Goal: Task Accomplishment & Management: Manage account settings

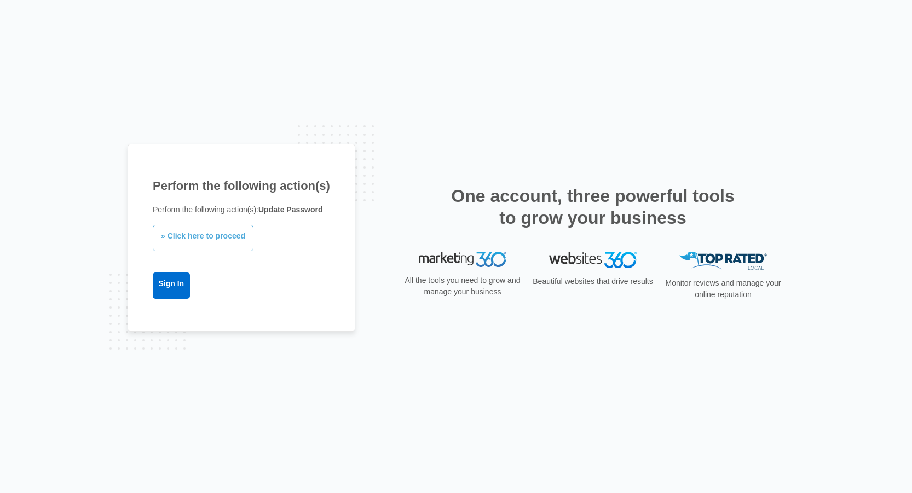
click at [205, 238] on link "» Click here to proceed" at bounding box center [203, 238] width 101 height 26
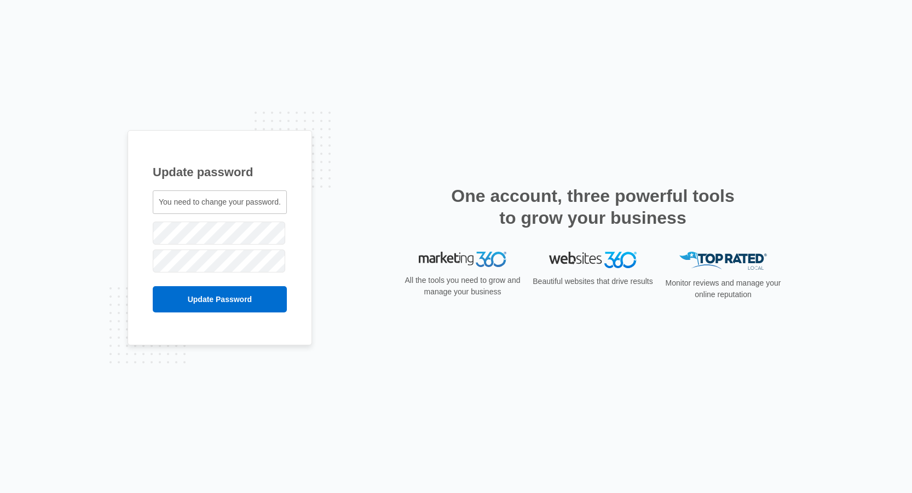
click at [147, 234] on div "Update password You need to change your password. [PERSON_NAME][EMAIL_ADDRESS][…" at bounding box center [220, 237] width 184 height 215
click at [232, 302] on input "Update Password" at bounding box center [220, 299] width 134 height 26
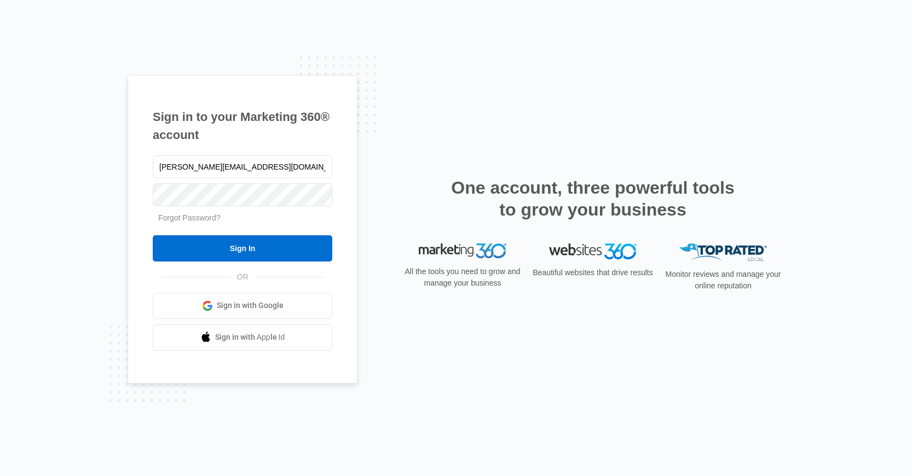
type input "jason@intouchwebsitedesign.com"
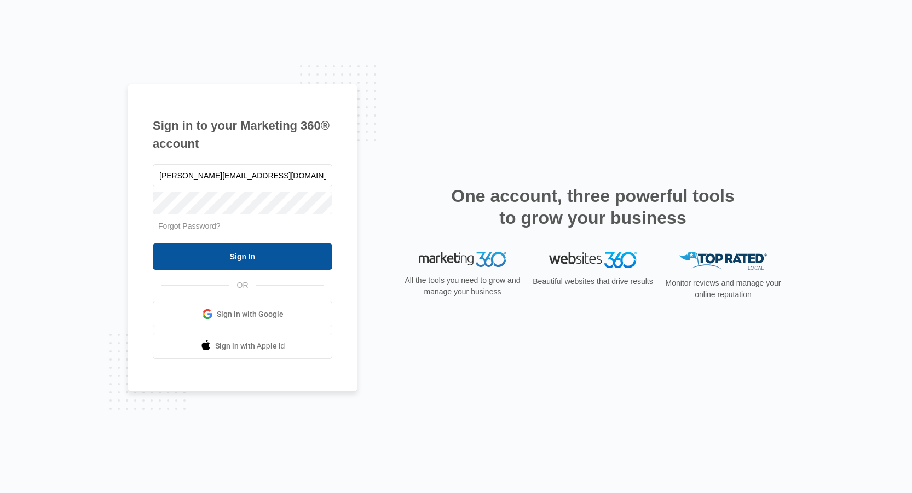
click at [253, 260] on input "Sign In" at bounding box center [243, 257] width 180 height 26
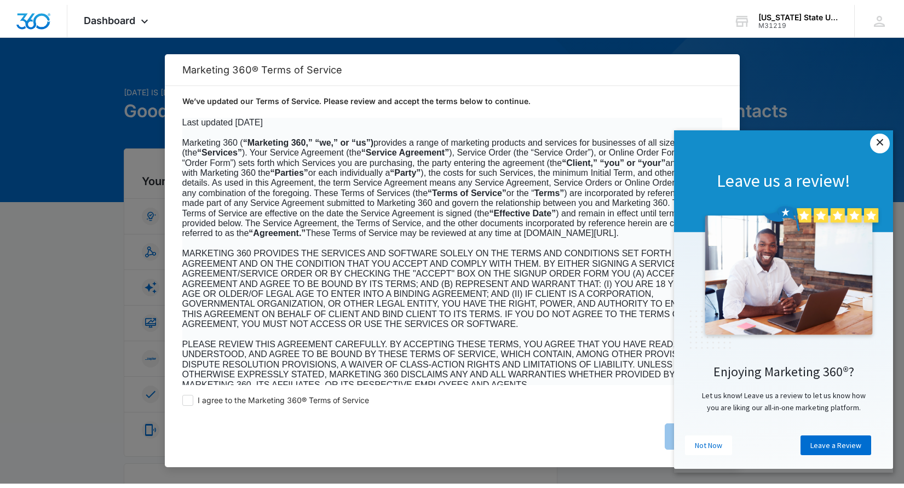
click at [874, 142] on link "×" at bounding box center [880, 143] width 20 height 20
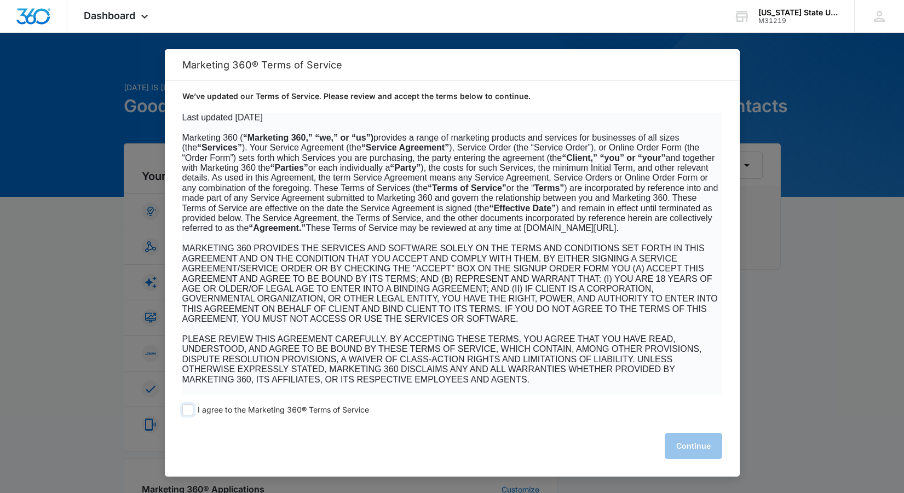
click at [187, 412] on span at bounding box center [187, 409] width 11 height 11
click at [187, 412] on input "I agree to the Marketing 360® Terms of Service" at bounding box center [187, 409] width 11 height 11
checkbox input "true"
click at [703, 452] on button "Continue" at bounding box center [692, 446] width 57 height 26
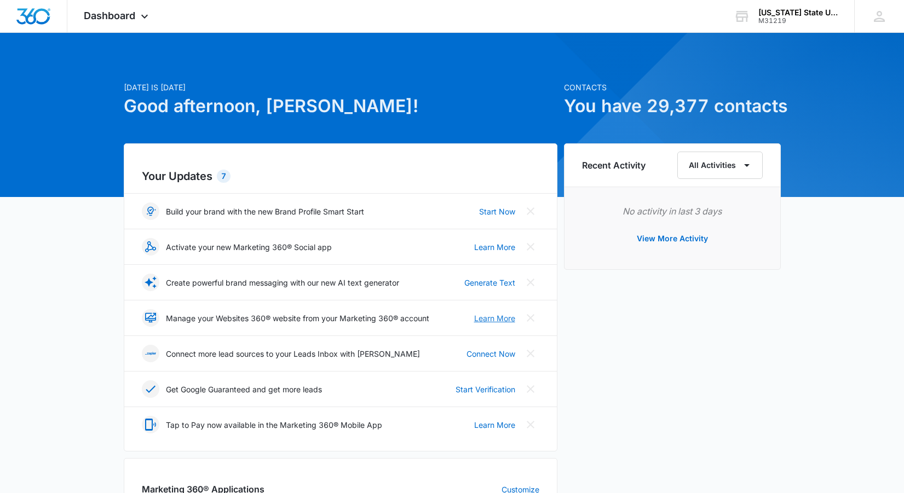
click at [496, 315] on link "Learn More" at bounding box center [494, 318] width 41 height 11
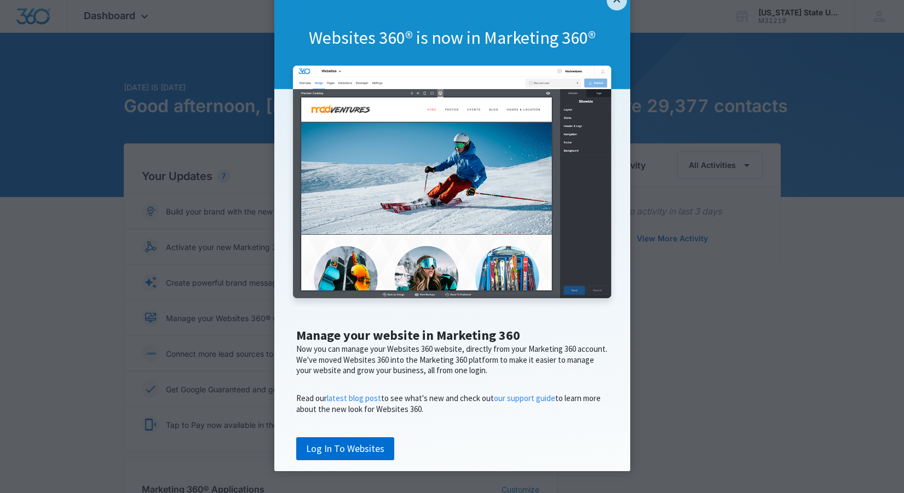
scroll to position [70, 0]
click at [330, 449] on link "Log In To Websites" at bounding box center [345, 448] width 98 height 23
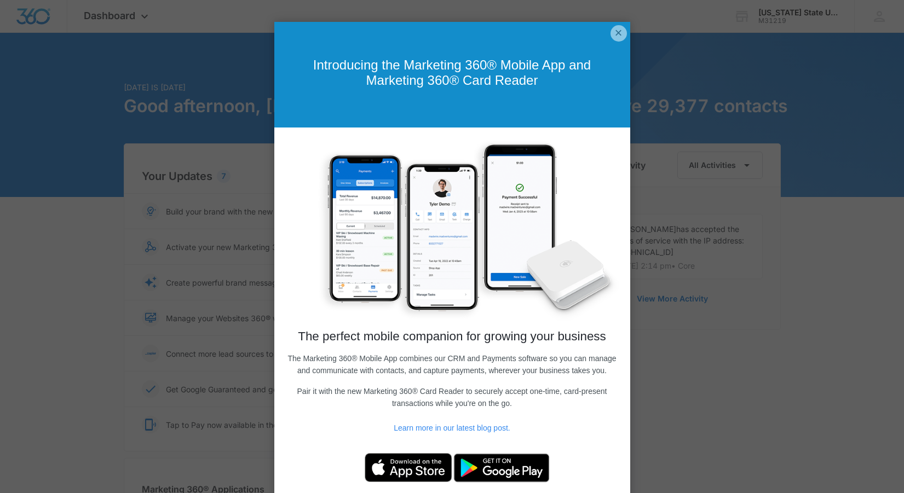
click at [83, 292] on appcues "× Introducing the Marketing 360® Mobile App and Marketing 360® Card Reader The …" at bounding box center [452, 246] width 904 height 493
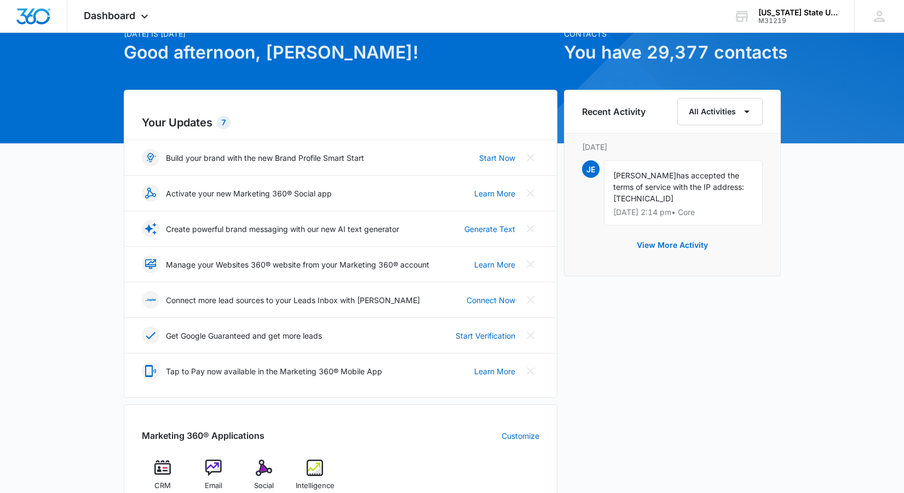
scroll to position [41, 0]
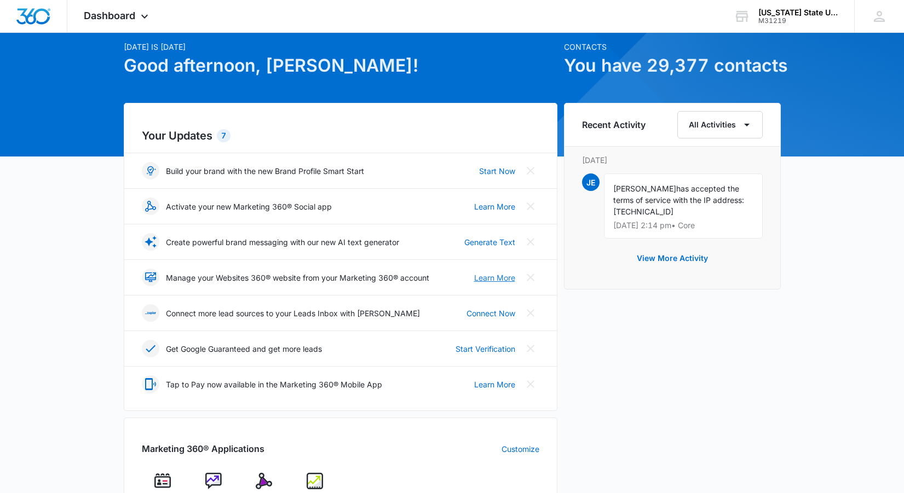
click at [490, 283] on link "Learn More" at bounding box center [494, 277] width 41 height 11
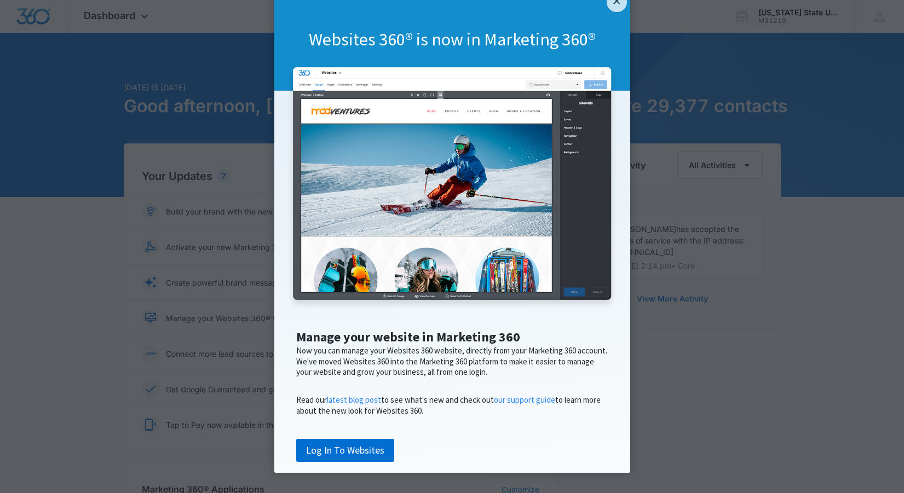
scroll to position [70, 0]
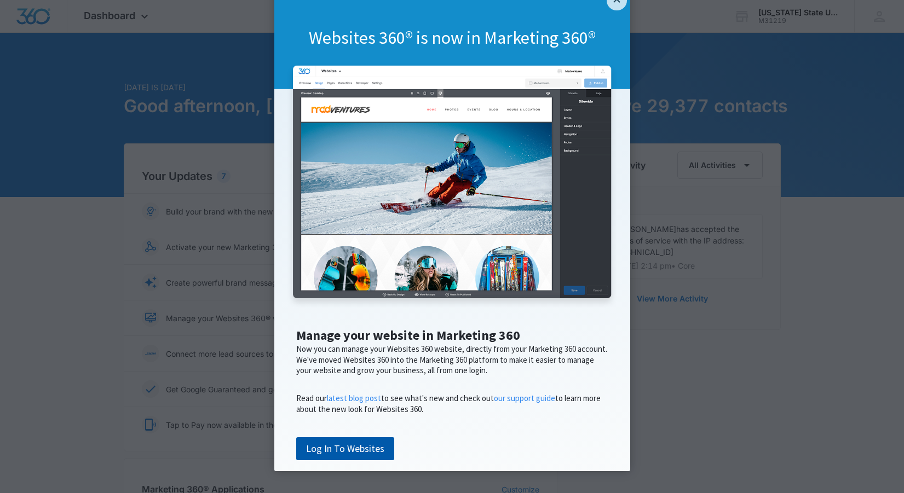
click at [350, 446] on link "Log In To Websites" at bounding box center [345, 448] width 98 height 23
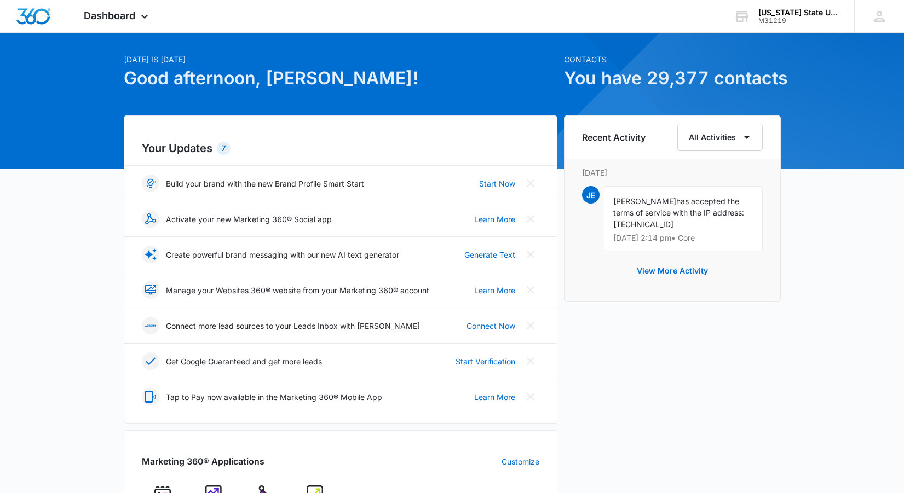
scroll to position [55, 0]
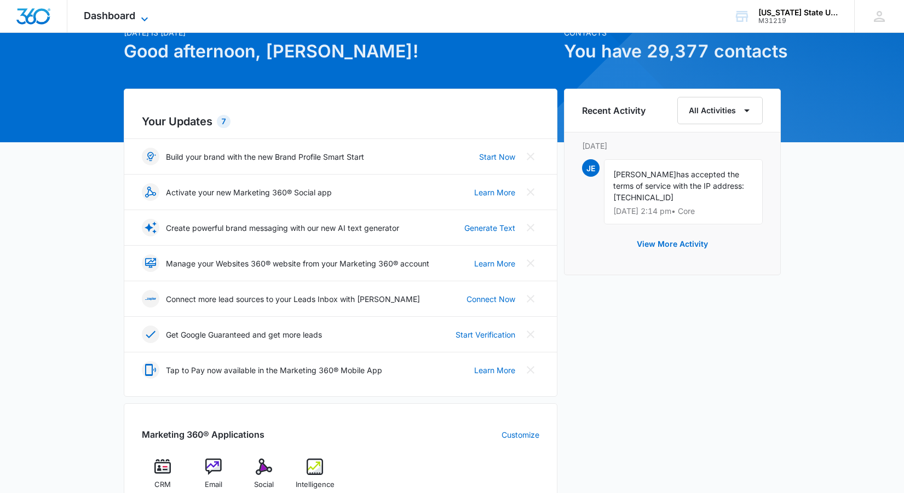
click at [138, 14] on icon at bounding box center [144, 19] width 13 height 13
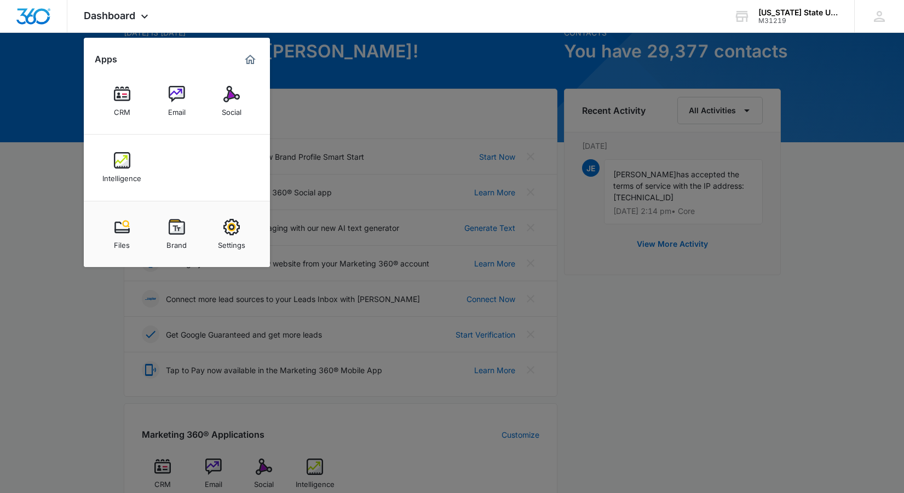
click at [15, 227] on div at bounding box center [452, 246] width 904 height 493
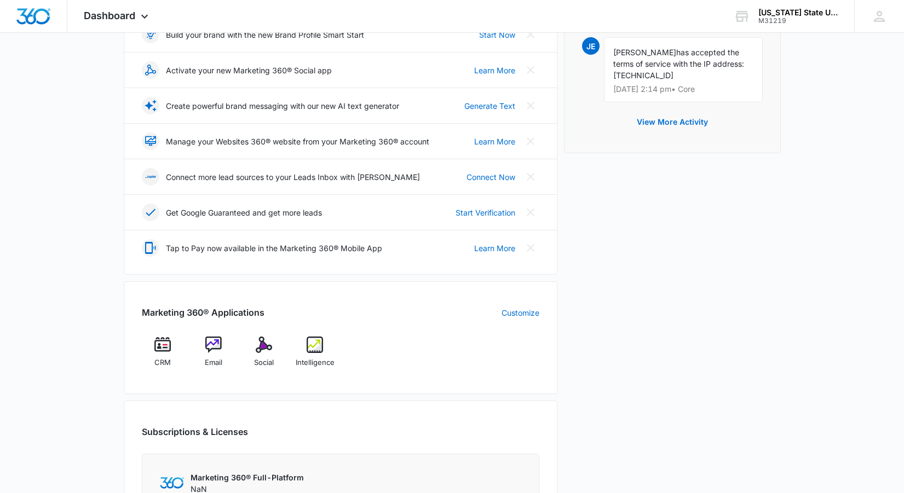
scroll to position [0, 0]
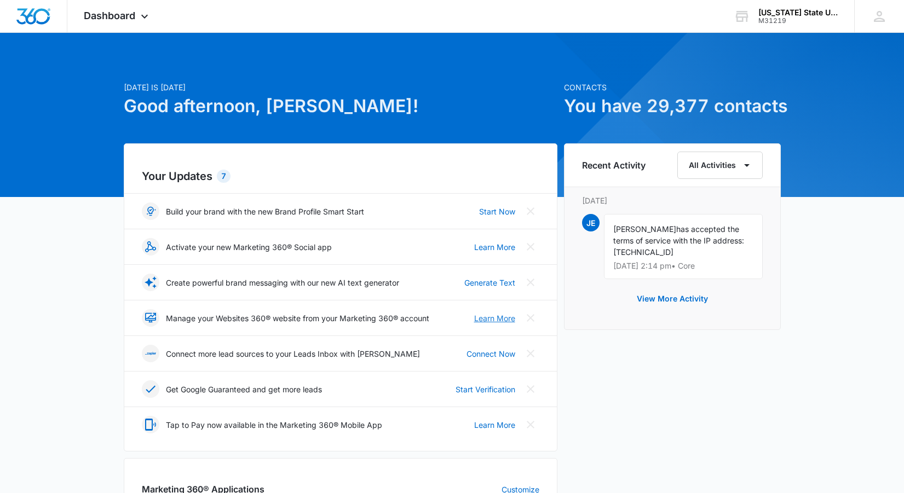
click at [502, 319] on link "Learn More" at bounding box center [494, 318] width 41 height 11
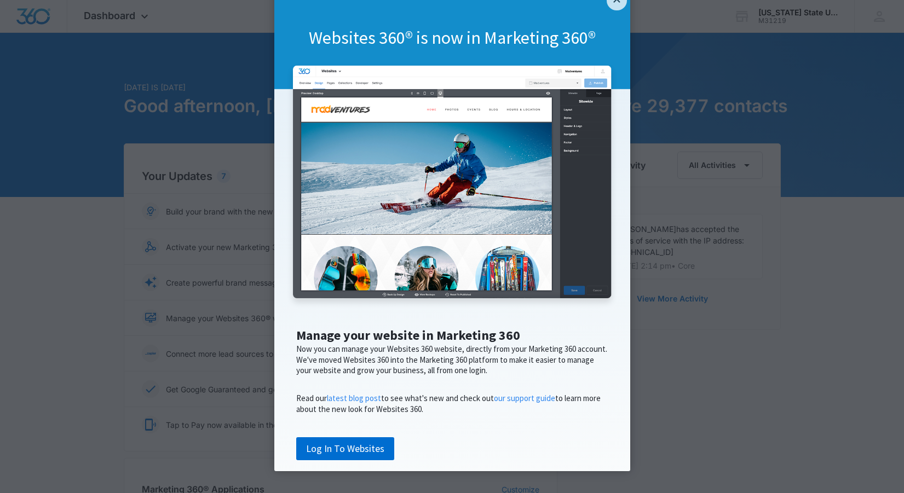
scroll to position [70, 0]
click at [700, 16] on appcues "× Websites 360® is now in Marketing 360® Manage your website in Marketing 360 N…" at bounding box center [452, 246] width 904 height 493
